Goal: Book appointment/travel/reservation

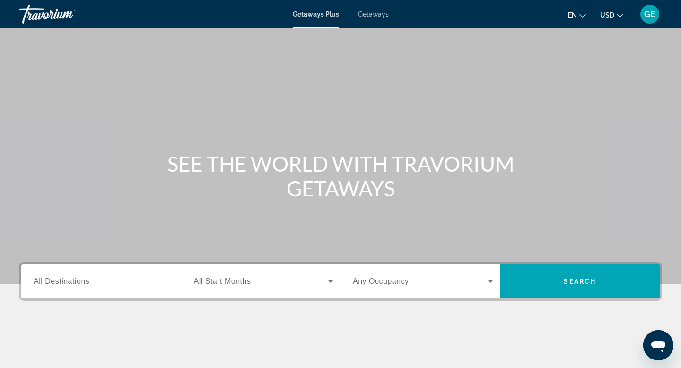
click at [603, 19] on button "USD USD ($) MXN (Mex$) CAD (Can$) GBP (£) EUR (€) AUD (A$) NZD (NZ$) CNY (CN¥)" at bounding box center [611, 15] width 23 height 14
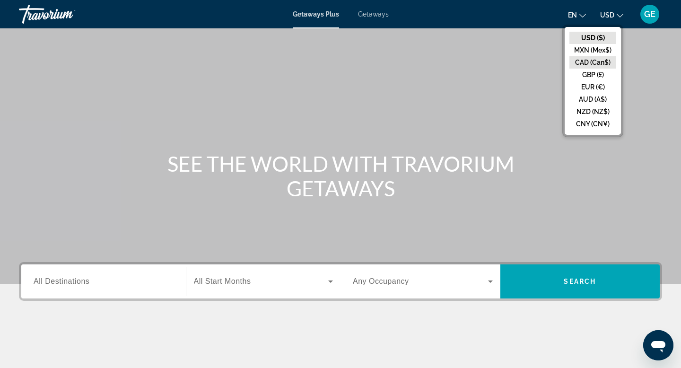
click at [587, 61] on button "CAD (Can$)" at bounding box center [592, 62] width 47 height 12
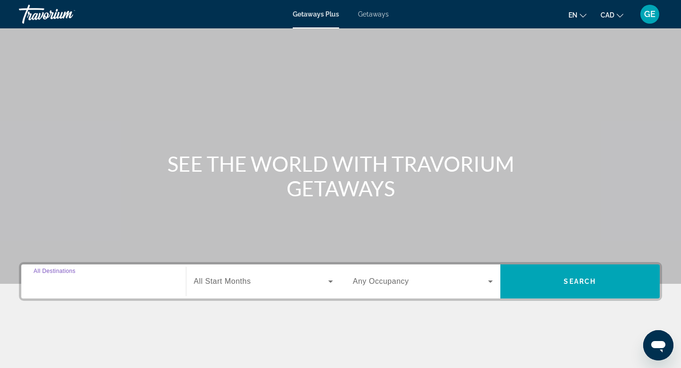
click at [90, 284] on input "Destination All Destinations" at bounding box center [104, 281] width 140 height 11
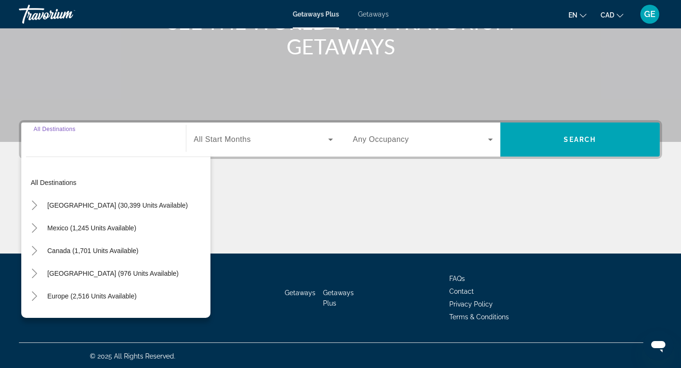
scroll to position [143, 0]
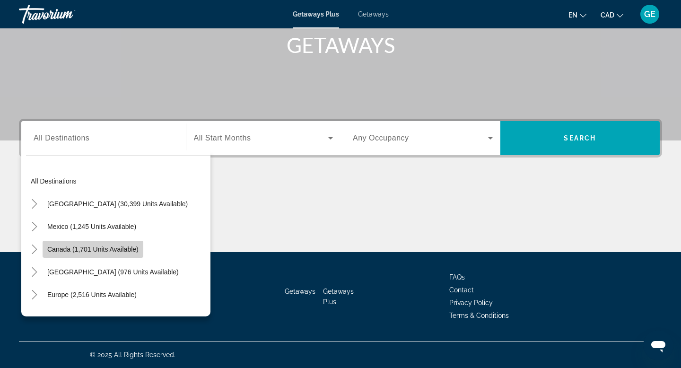
click at [96, 249] on span "Canada (1,701 units available)" at bounding box center [92, 249] width 91 height 8
type input "**********"
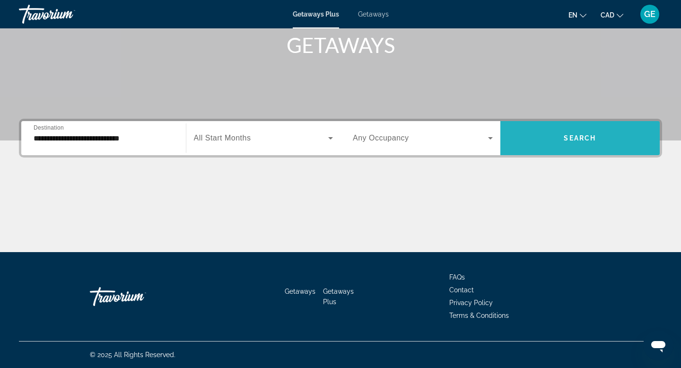
click at [574, 147] on span "Search widget" at bounding box center [580, 138] width 160 height 23
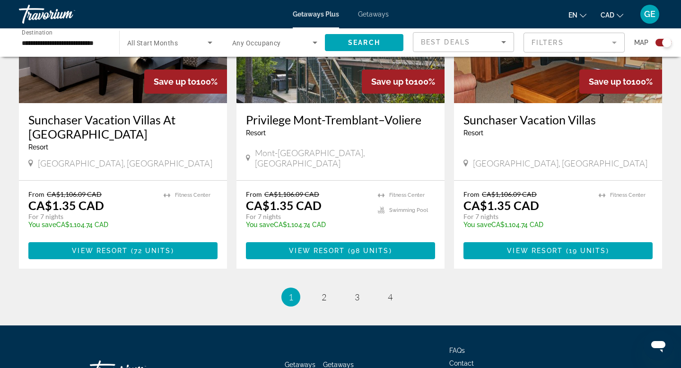
scroll to position [1411, 0]
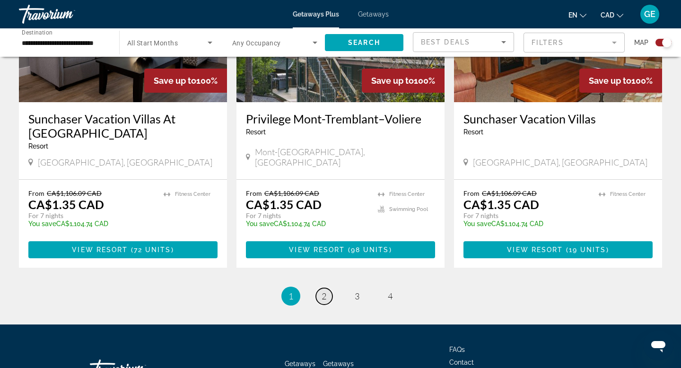
click at [320, 296] on link "page 2" at bounding box center [324, 296] width 17 height 17
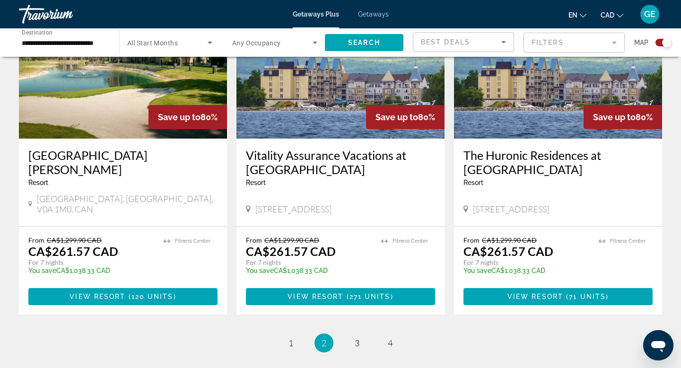
scroll to position [1454, 0]
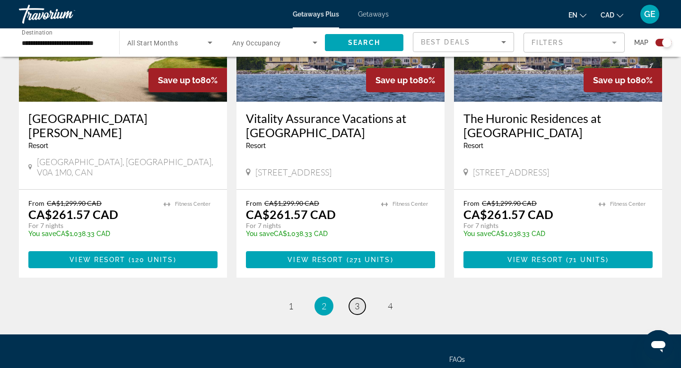
click at [358, 301] on span "3" at bounding box center [357, 306] width 5 height 10
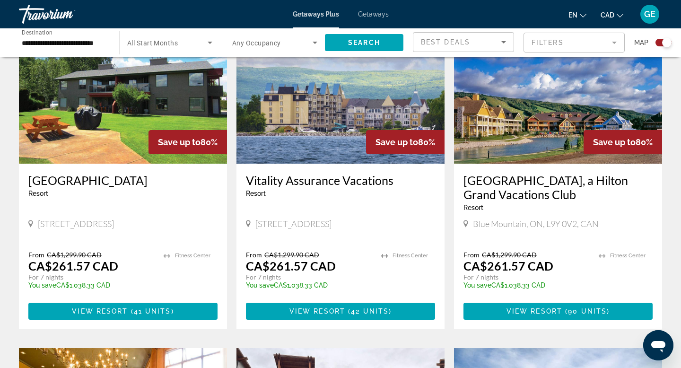
scroll to position [370, 0]
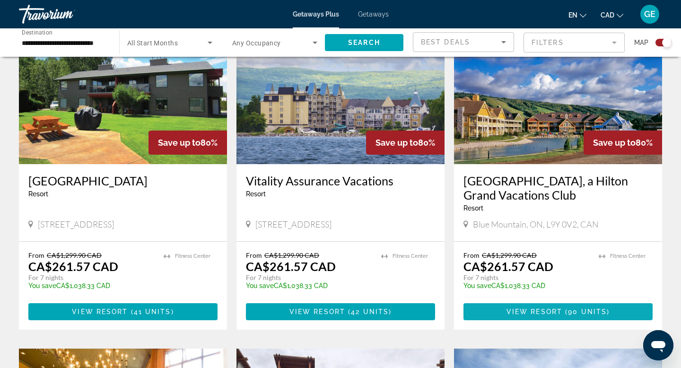
click at [502, 316] on span "Main content" at bounding box center [557, 311] width 189 height 23
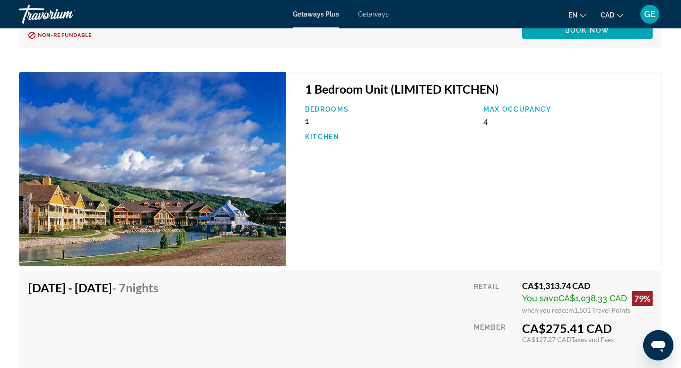
scroll to position [3959, 0]
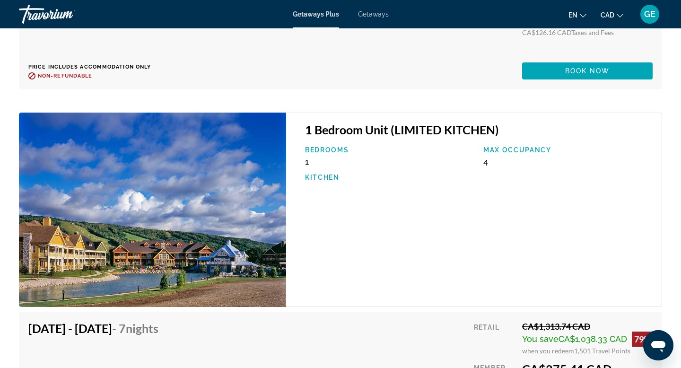
click at [163, 191] on img "Main content" at bounding box center [152, 210] width 267 height 194
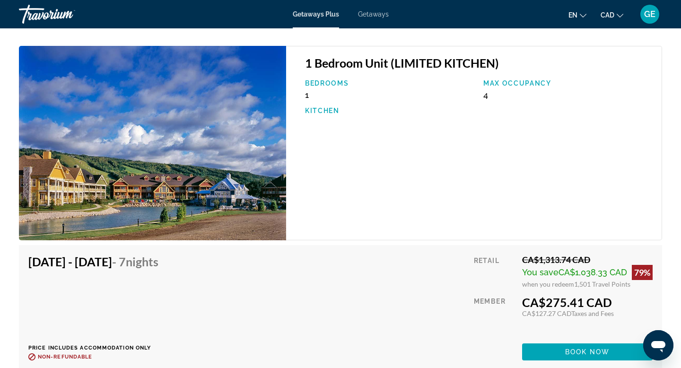
scroll to position [3945, 0]
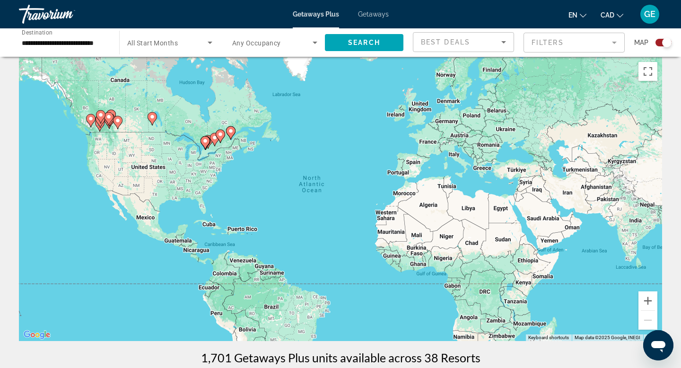
scroll to position [10, 0]
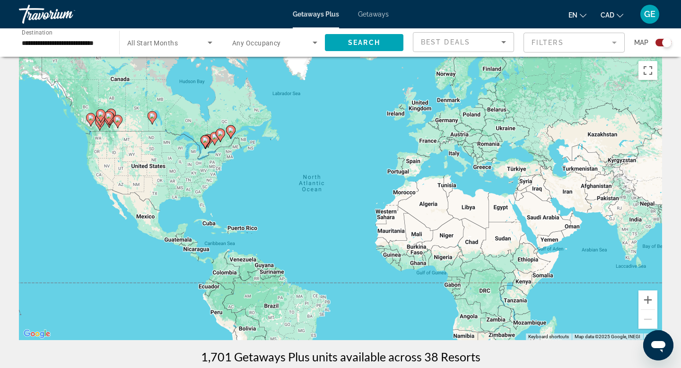
click at [279, 50] on div "Search widget" at bounding box center [274, 42] width 85 height 26
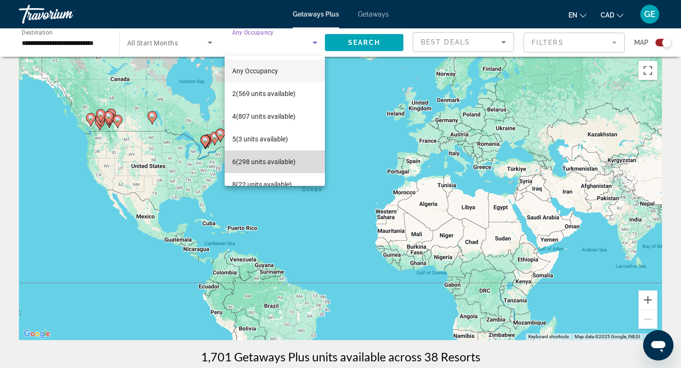
click at [246, 157] on span "6 (298 units available)" at bounding box center [263, 161] width 63 height 11
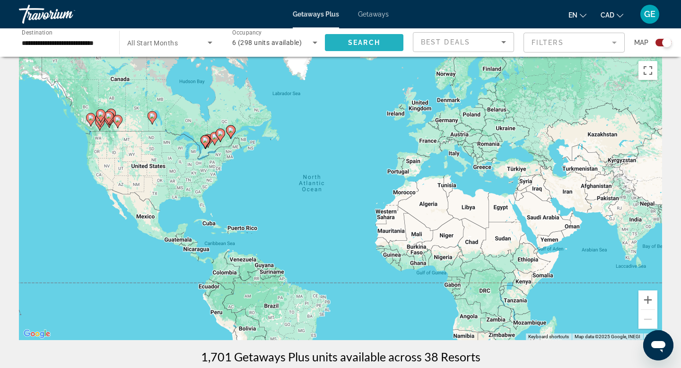
click at [366, 39] on span "Search" at bounding box center [364, 43] width 32 height 8
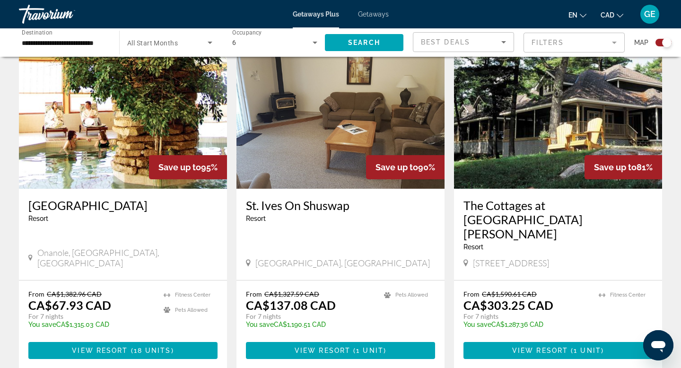
scroll to position [1344, 0]
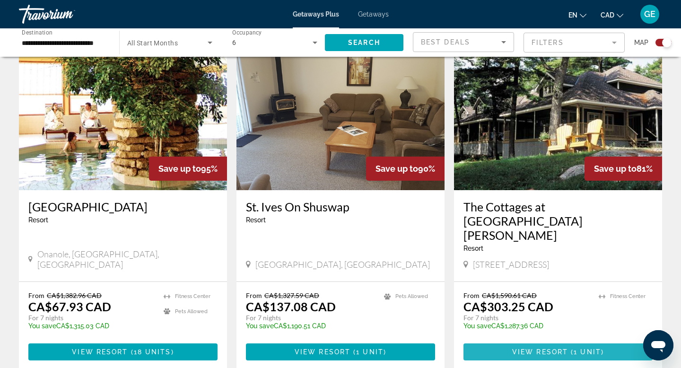
click at [572, 348] on span "( 1 unit )" at bounding box center [586, 352] width 36 height 8
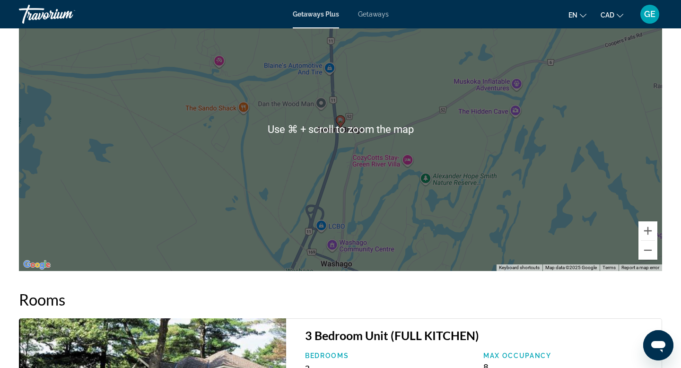
scroll to position [1268, 0]
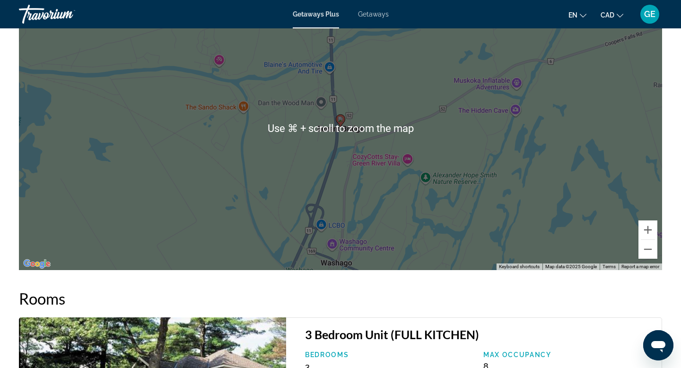
click at [333, 152] on div "To activate drag with keyboard, press Alt + Enter. Once in keyboard drag state,…" at bounding box center [340, 128] width 643 height 284
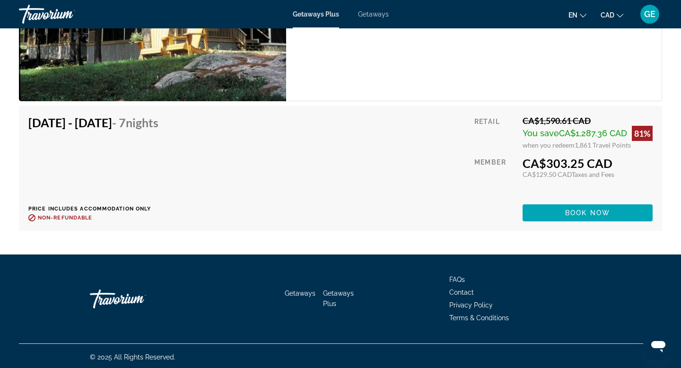
scroll to position [1666, 0]
